Goal: Task Accomplishment & Management: Use online tool/utility

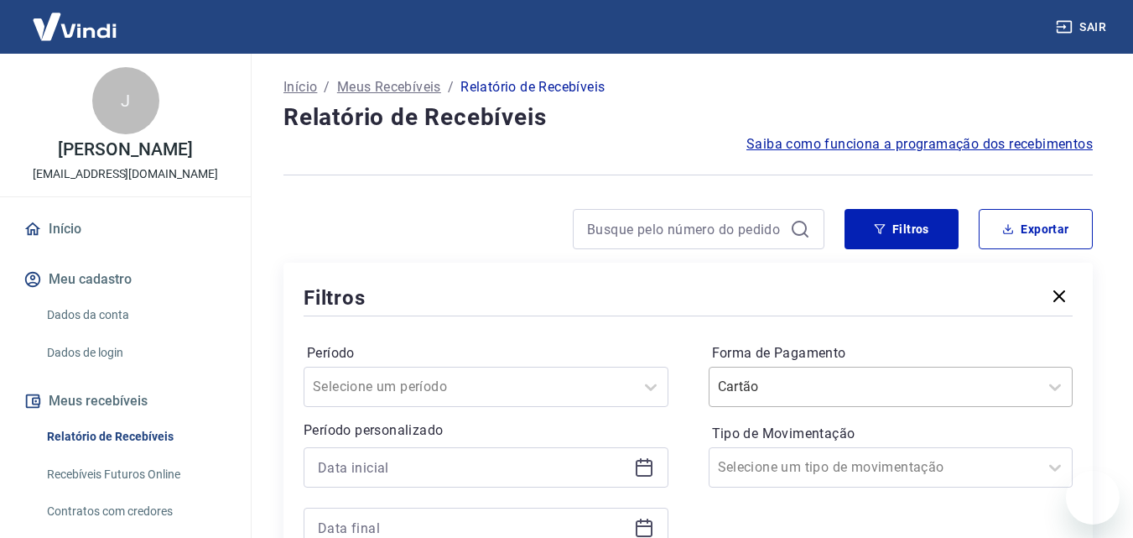
click at [888, 372] on div "Cartão" at bounding box center [875, 387] width 330 height 30
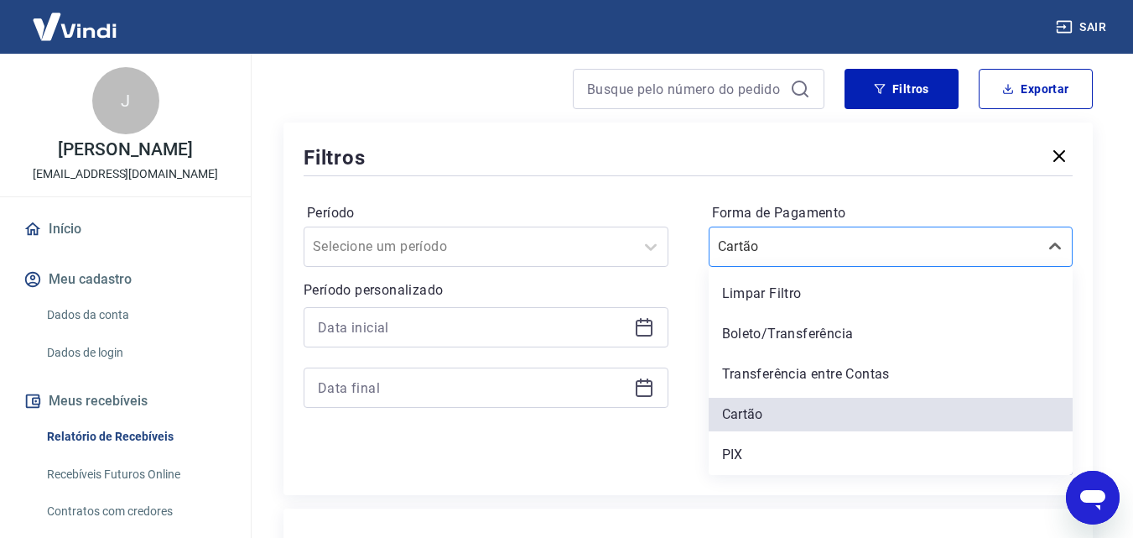
scroll to position [140, 0]
drag, startPoint x: 771, startPoint y: 460, endPoint x: 623, endPoint y: 259, distance: 248.9
click at [771, 460] on div "PIX" at bounding box center [891, 455] width 365 height 34
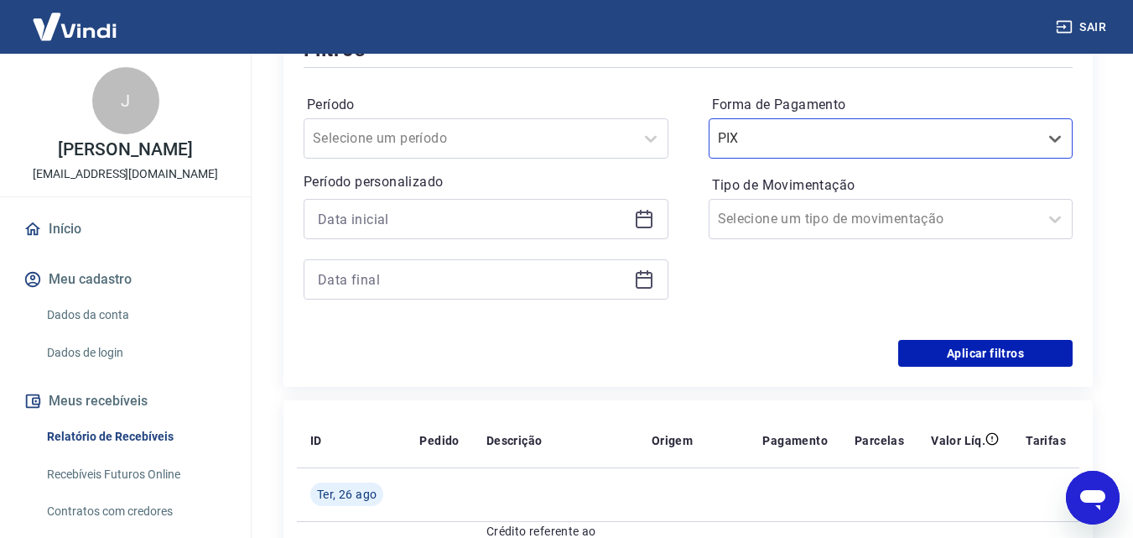
scroll to position [279, 0]
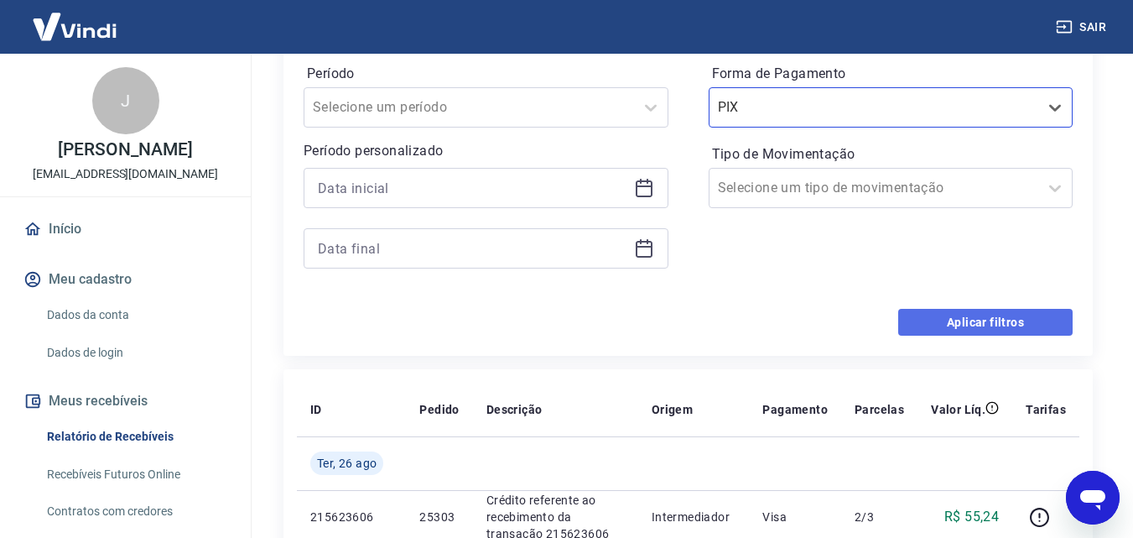
click at [934, 330] on button "Aplicar filtros" at bounding box center [985, 322] width 174 height 27
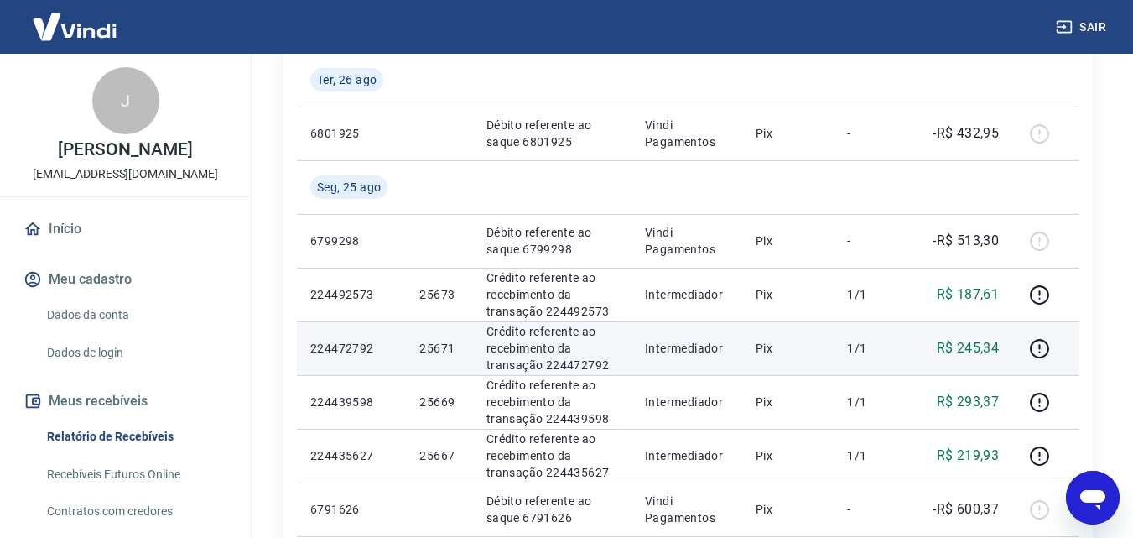
scroll to position [419, 0]
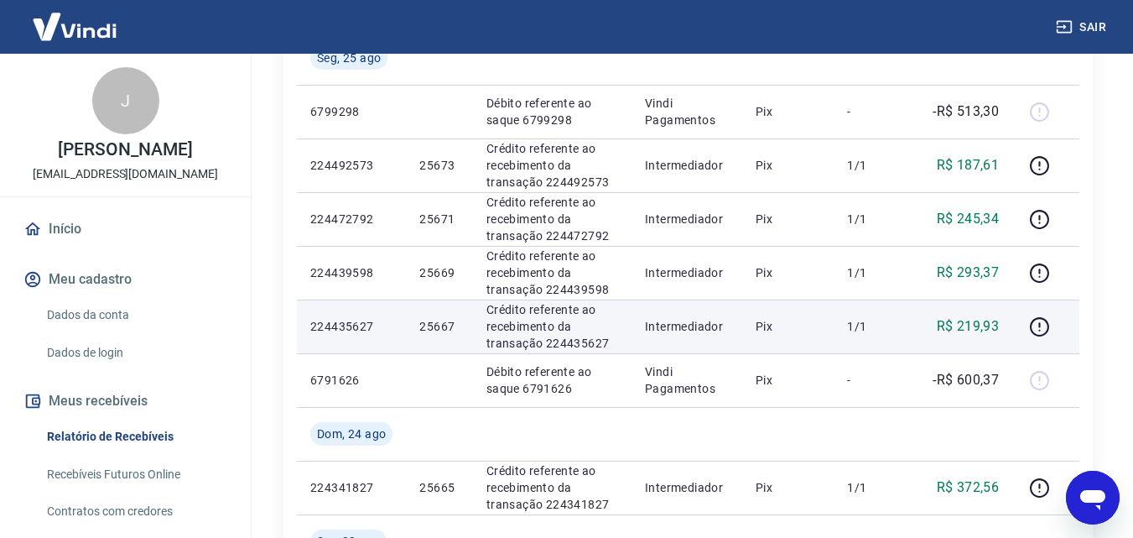
click at [418, 329] on td "25667" at bounding box center [439, 326] width 66 height 54
click at [433, 329] on p "25667" at bounding box center [438, 326] width 39 height 17
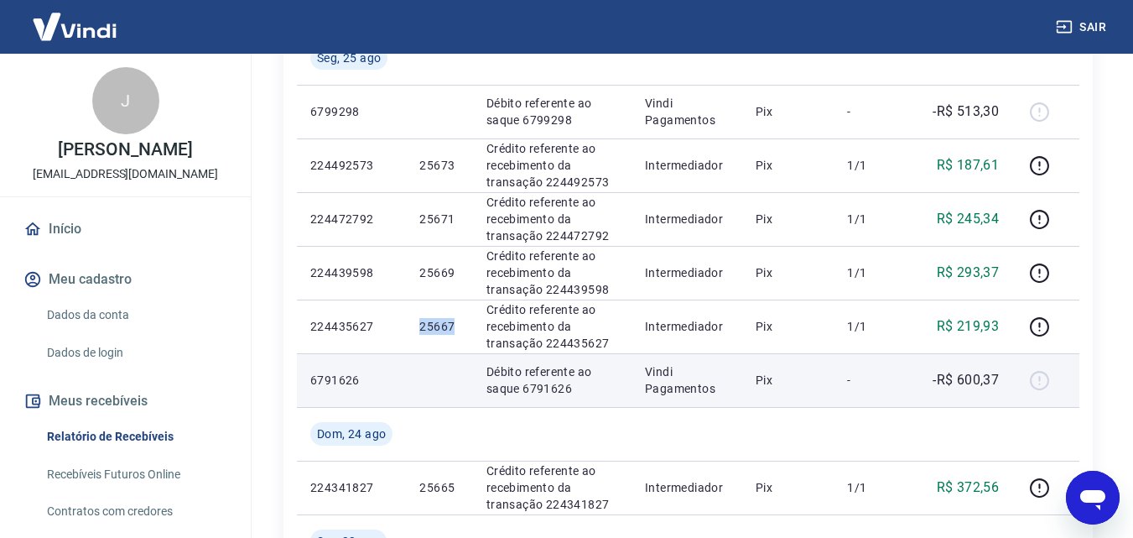
copy p "25667"
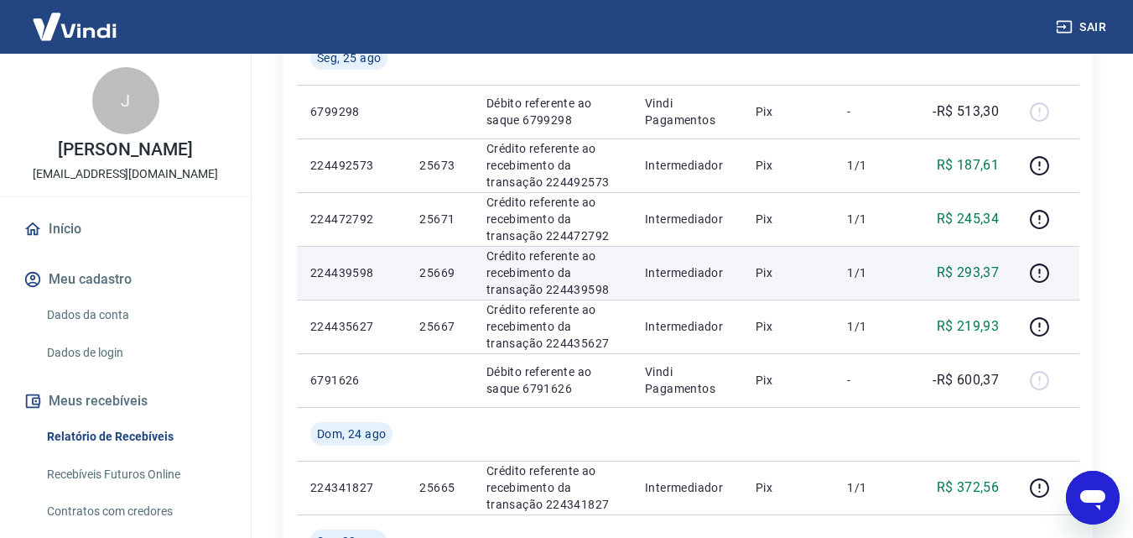
click at [428, 273] on p "25669" at bounding box center [438, 272] width 39 height 17
copy p "25669"
click at [428, 214] on p "25671" at bounding box center [438, 219] width 39 height 17
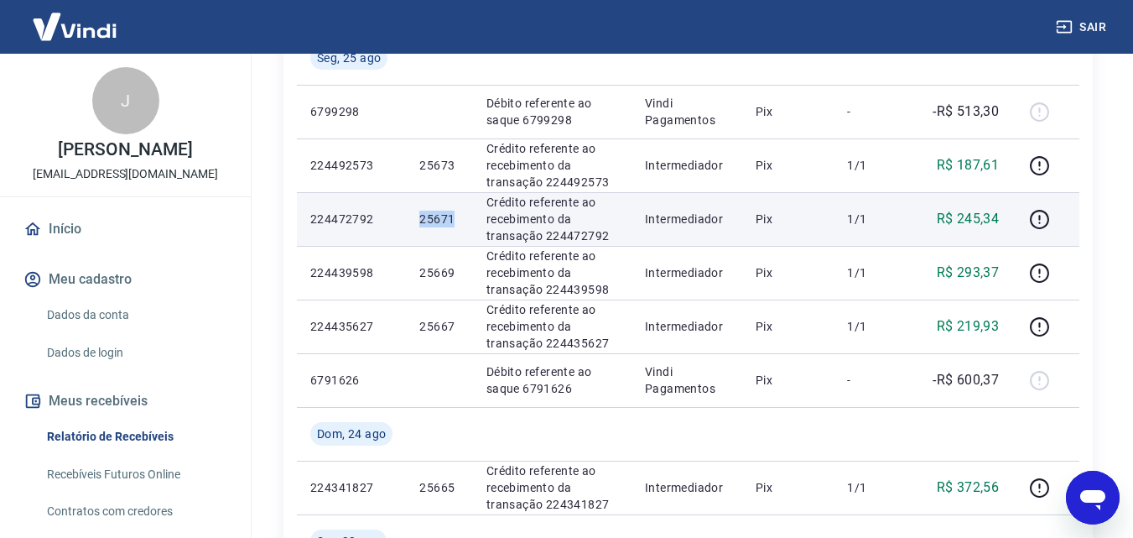
copy p "25671"
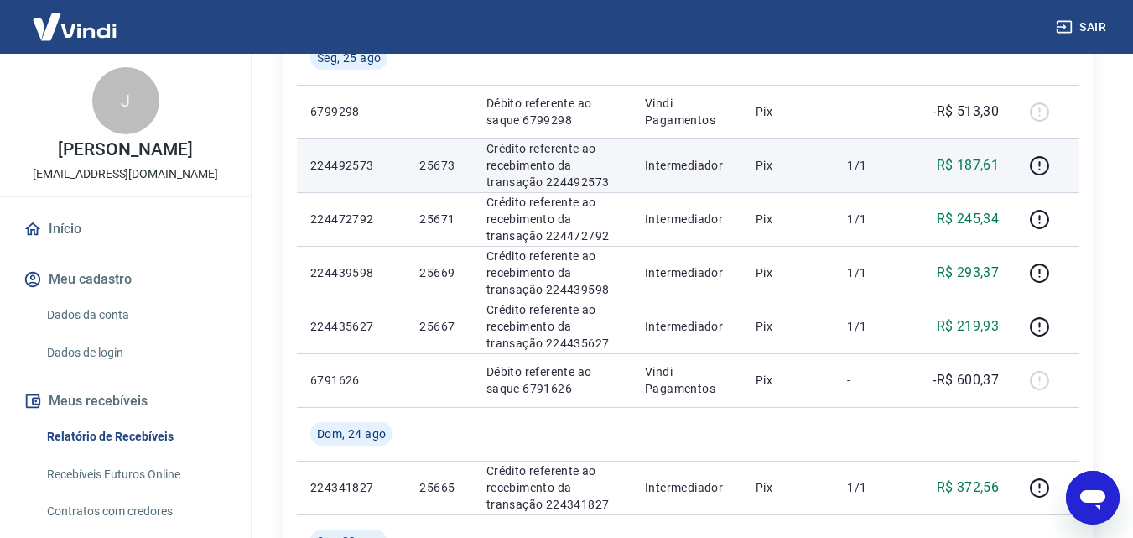
click at [432, 170] on p "25673" at bounding box center [438, 165] width 39 height 17
copy p "25673"
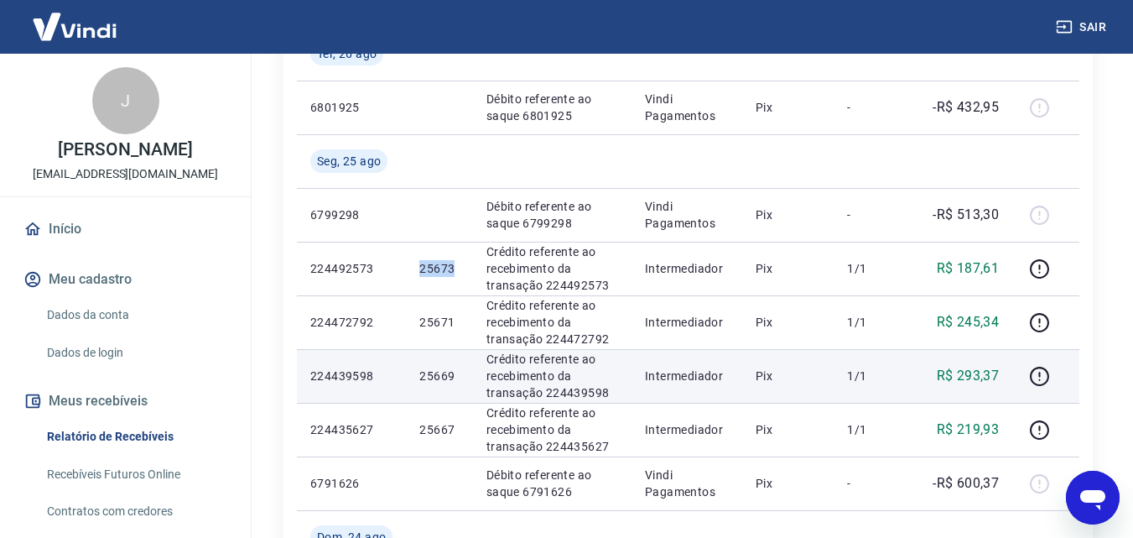
scroll to position [279, 0]
